Goal: Find specific page/section: Find specific page/section

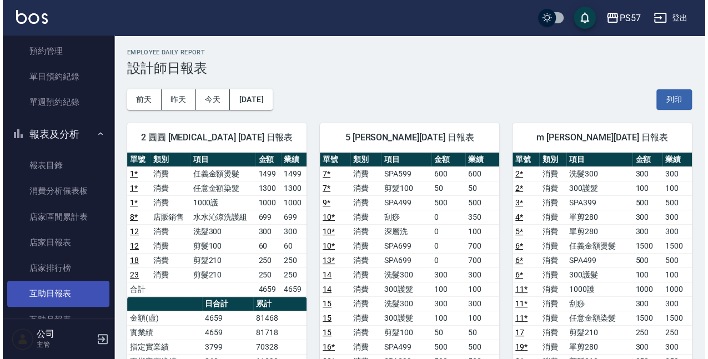
scroll to position [251, 0]
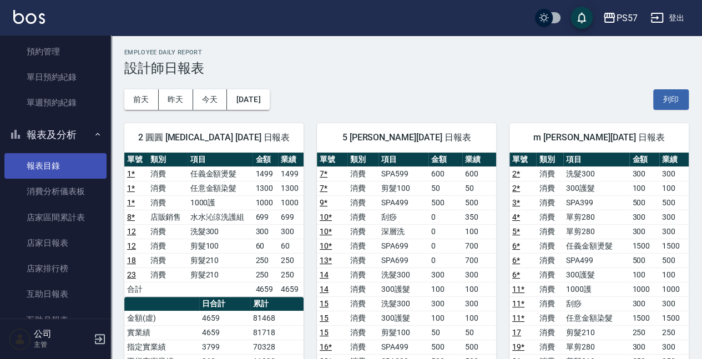
click at [59, 166] on link "報表目錄" at bounding box center [55, 166] width 102 height 26
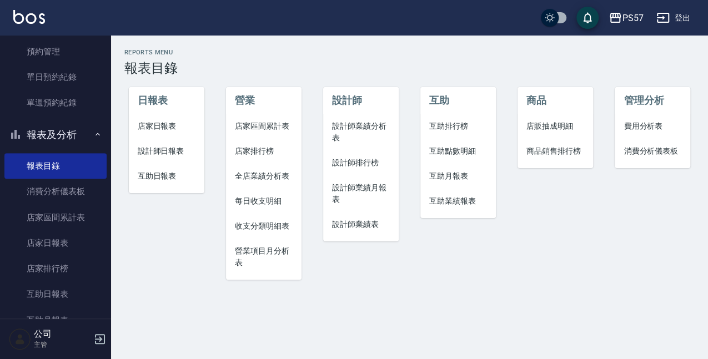
click at [357, 169] on li "設計師排行榜" at bounding box center [360, 162] width 75 height 25
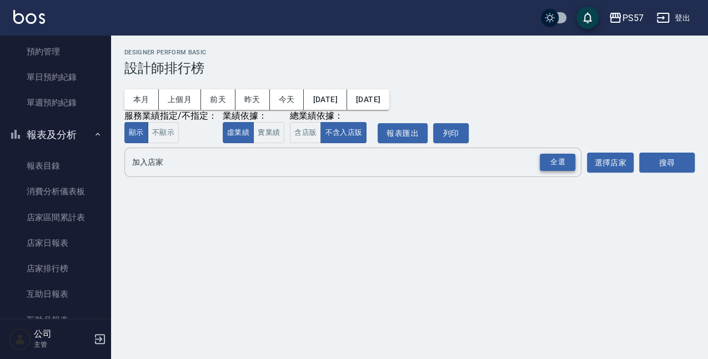
click at [547, 168] on div "全選" at bounding box center [557, 162] width 36 height 17
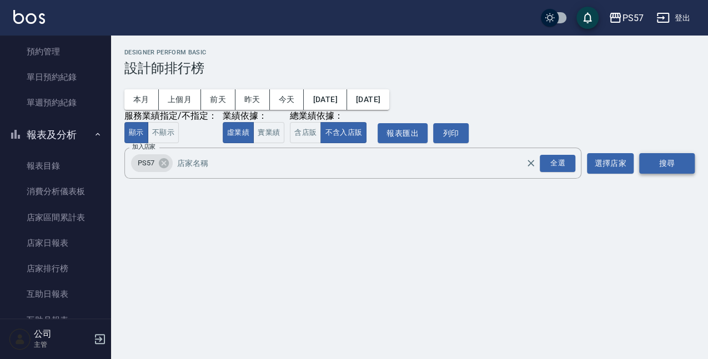
click at [663, 170] on button "搜尋" at bounding box center [666, 163] width 55 height 21
